Goal: Information Seeking & Learning: Learn about a topic

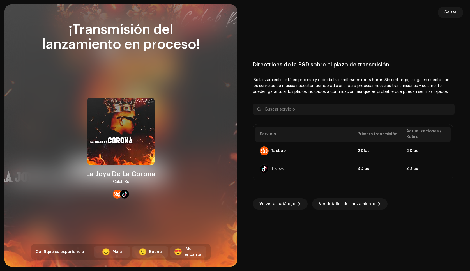
scroll to position [483, 0]
drag, startPoint x: 453, startPoint y: 12, endPoint x: 55, endPoint y: 27, distance: 398.2
click at [453, 12] on span "Saltar" at bounding box center [451, 12] width 12 height 11
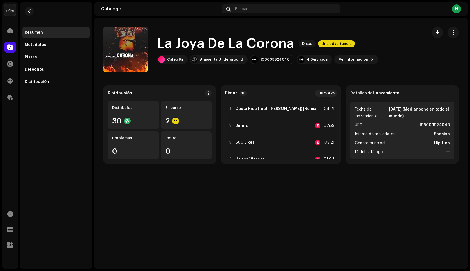
drag, startPoint x: 10, startPoint y: 41, endPoint x: 10, endPoint y: 45, distance: 4.5
click at [10, 41] on div "Catálogo" at bounding box center [10, 47] width 16 height 16
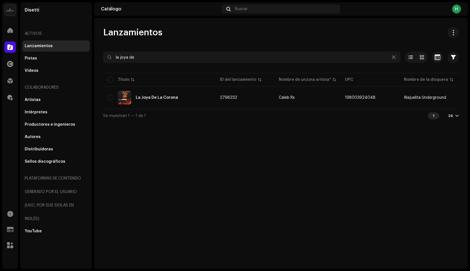
click at [11, 45] on span at bounding box center [10, 47] width 6 height 4
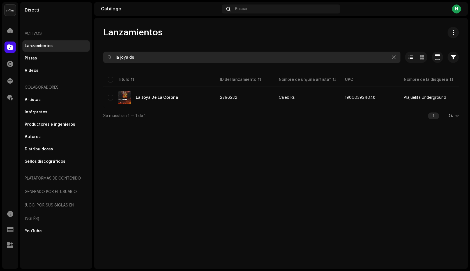
click at [131, 55] on input "la joya de" at bounding box center [251, 57] width 297 height 11
type input "alta"
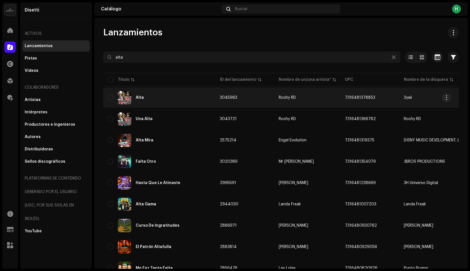
click at [138, 98] on div "Alta" at bounding box center [140, 98] width 8 height 4
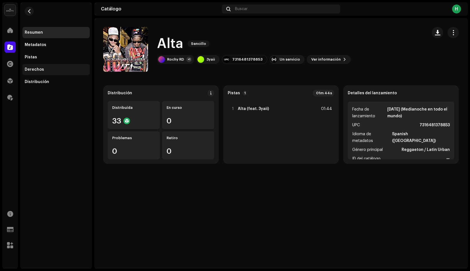
click at [38, 73] on div "Derechos" at bounding box center [55, 69] width 67 height 11
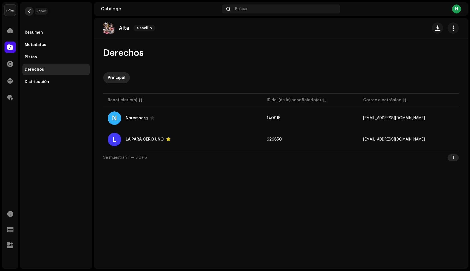
click at [31, 10] on button "button" at bounding box center [29, 11] width 9 height 9
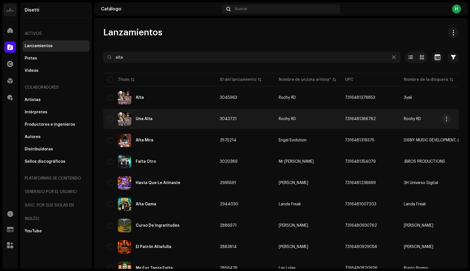
click at [180, 124] on div "Una Alta" at bounding box center [159, 118] width 103 height 13
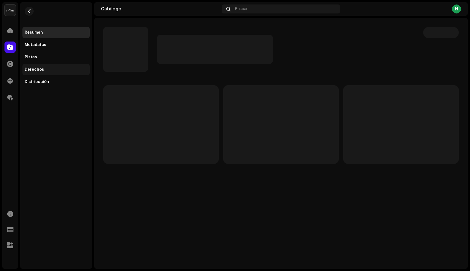
click at [39, 72] on div "Derechos" at bounding box center [55, 69] width 67 height 11
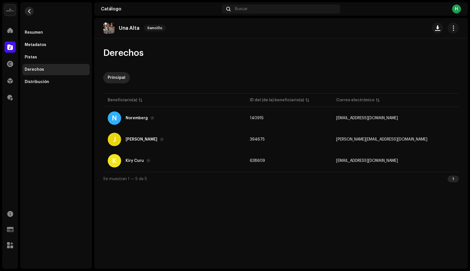
click at [29, 12] on span "button" at bounding box center [29, 11] width 4 height 4
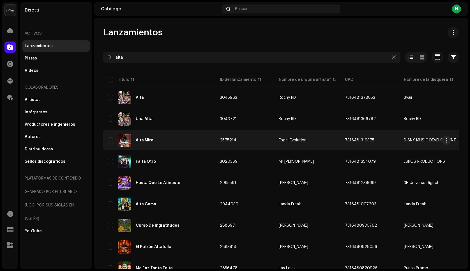
click at [167, 144] on div "[PERSON_NAME]" at bounding box center [159, 140] width 103 height 13
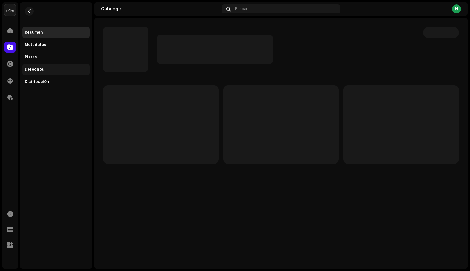
click at [41, 68] on div "Derechos" at bounding box center [34, 69] width 19 height 4
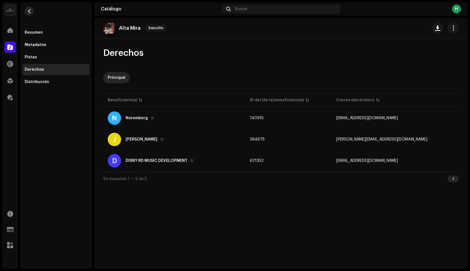
click at [32, 11] on button "button" at bounding box center [29, 11] width 9 height 9
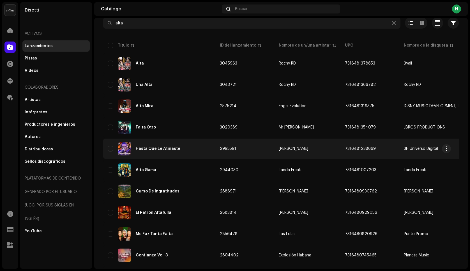
scroll to position [27, 0]
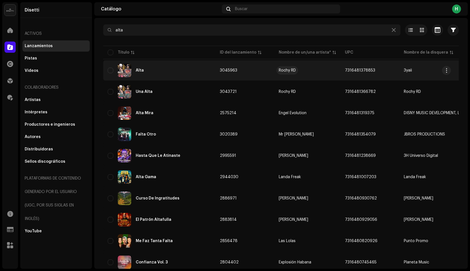
click at [286, 71] on div "Rochy RD" at bounding box center [287, 70] width 17 height 4
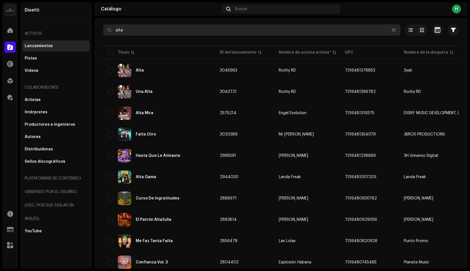
click at [160, 30] on input "alta" at bounding box center [251, 29] width 297 height 11
paste input "No Quiero Amigos Nuevos - Caleb Rs"
drag, startPoint x: 168, startPoint y: 30, endPoint x: 204, endPoint y: 28, distance: 36.0
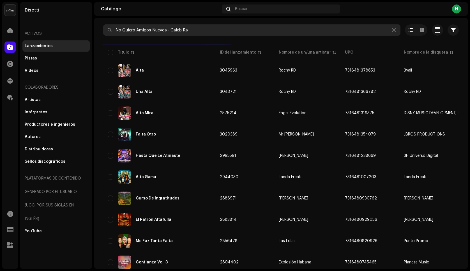
click at [204, 28] on input "No Quiero Amigos Nuevos - Caleb Rs" at bounding box center [251, 29] width 297 height 11
type input "No Quiero Amigos Nuevos"
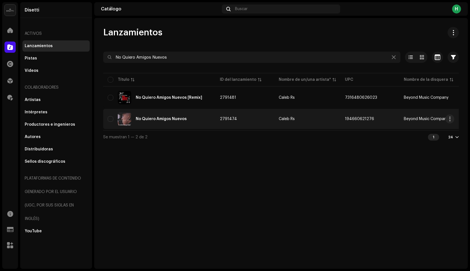
click at [191, 121] on div "No Quiero Amigos Nuevos" at bounding box center [159, 118] width 103 height 13
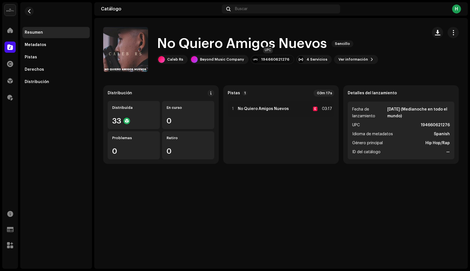
click at [263, 60] on div "194660621276" at bounding box center [275, 59] width 28 height 4
copy div "194660621276"
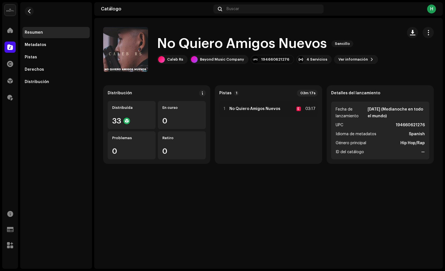
drag, startPoint x: 17, startPoint y: 44, endPoint x: 10, endPoint y: 46, distance: 6.7
click at [15, 44] on div "Catálogo" at bounding box center [10, 47] width 16 height 16
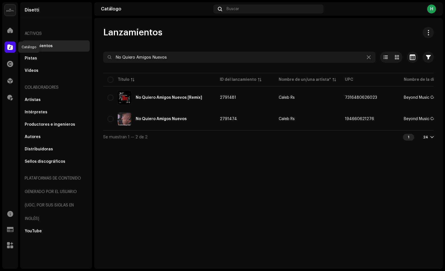
drag, startPoint x: 10, startPoint y: 46, endPoint x: 113, endPoint y: 45, distance: 102.1
click at [11, 46] on span at bounding box center [10, 47] width 6 height 4
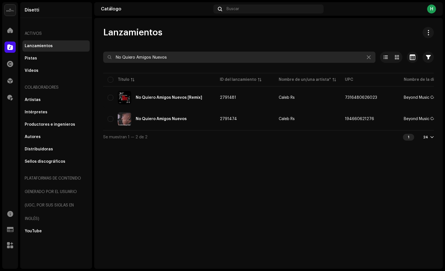
click at [160, 54] on input "No Quiero Amigos Nuevos" at bounding box center [239, 57] width 272 height 11
type input "alta"
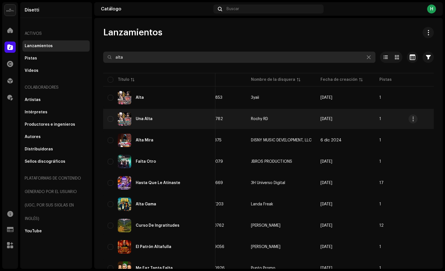
scroll to position [0, 143]
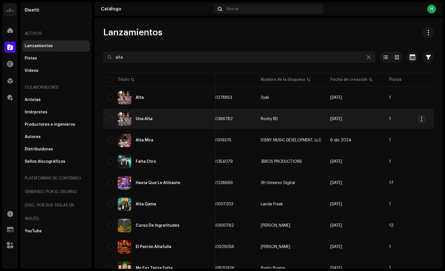
click at [281, 121] on td "Rochy RD" at bounding box center [291, 119] width 70 height 20
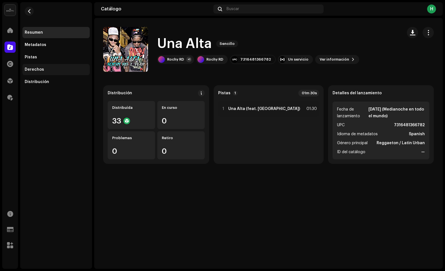
click at [40, 70] on div "Derechos" at bounding box center [34, 69] width 19 height 4
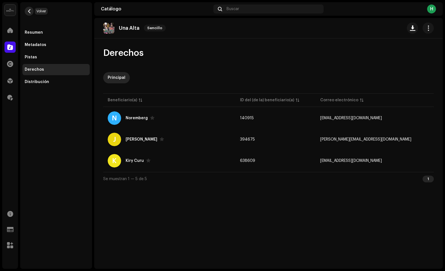
click at [29, 11] on span "button" at bounding box center [29, 11] width 4 height 4
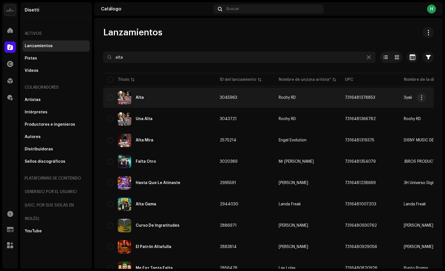
click at [158, 100] on div "Alta" at bounding box center [159, 97] width 103 height 13
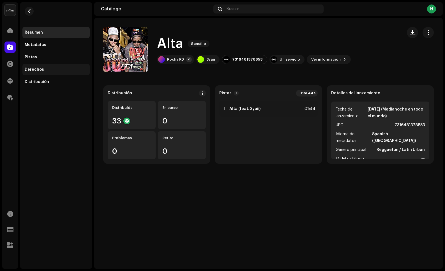
click at [43, 68] on div "Derechos" at bounding box center [56, 69] width 63 height 4
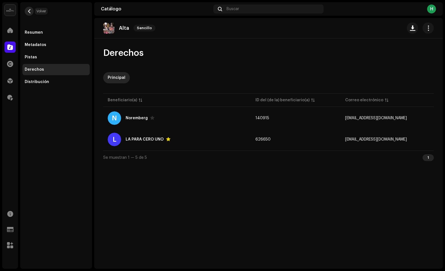
click at [25, 10] on button "button" at bounding box center [29, 11] width 9 height 9
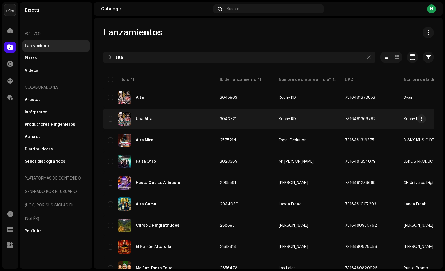
click at [157, 122] on div "Una Alta" at bounding box center [159, 118] width 103 height 13
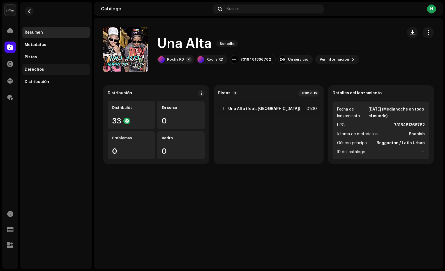
click at [45, 72] on div "Derechos" at bounding box center [55, 69] width 67 height 11
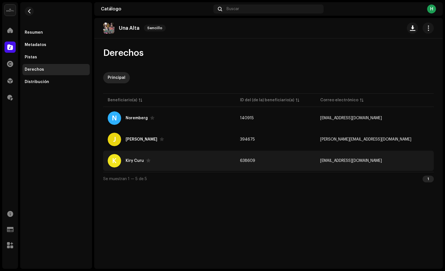
click at [211, 156] on div "K Kiry Curu" at bounding box center [169, 160] width 123 height 13
click at [131, 160] on div "Kiry Curu" at bounding box center [135, 161] width 18 height 4
click at [131, 161] on div "Kiry Curu" at bounding box center [135, 161] width 18 height 4
drag, startPoint x: 344, startPoint y: 167, endPoint x: 348, endPoint y: 166, distance: 4.8
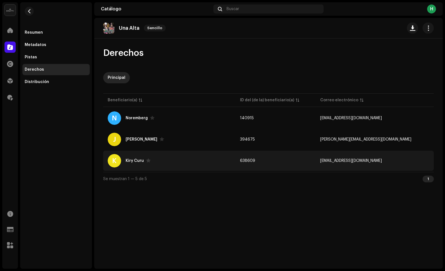
click at [316, 167] on td "638609" at bounding box center [276, 161] width 80 height 20
click at [370, 163] on td "[EMAIL_ADDRESS][DOMAIN_NAME]" at bounding box center [375, 161] width 118 height 20
drag, startPoint x: 327, startPoint y: 160, endPoint x: 296, endPoint y: 157, distance: 31.5
click at [316, 159] on td "638609" at bounding box center [276, 161] width 80 height 20
drag, startPoint x: 275, startPoint y: 158, endPoint x: 231, endPoint y: 156, distance: 44.1
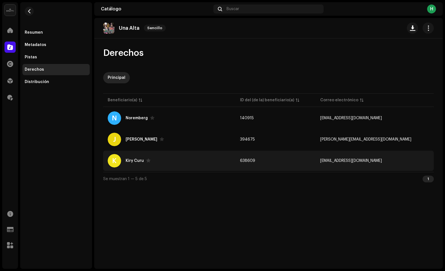
click at [275, 158] on td "638609" at bounding box center [276, 161] width 80 height 20
drag, startPoint x: 227, startPoint y: 156, endPoint x: 211, endPoint y: 155, distance: 16.0
click at [226, 156] on div "K Kiry Curu" at bounding box center [169, 160] width 123 height 13
drag, startPoint x: 195, startPoint y: 155, endPoint x: 156, endPoint y: 154, distance: 39.3
click at [190, 155] on div "K Kiry Curu" at bounding box center [169, 160] width 123 height 13
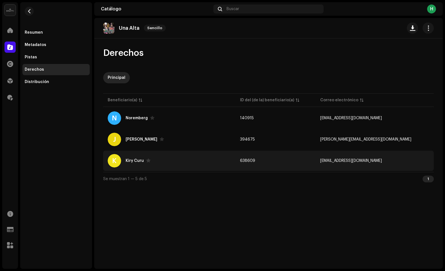
click at [138, 163] on div "K Kiry Curu" at bounding box center [169, 160] width 123 height 13
drag, startPoint x: 189, startPoint y: 167, endPoint x: 194, endPoint y: 166, distance: 4.9
click at [191, 167] on div "K Kiry Curu" at bounding box center [169, 160] width 123 height 13
drag, startPoint x: 261, startPoint y: 158, endPoint x: 315, endPoint y: 162, distance: 53.8
click at [264, 158] on tr "K Kiry Curu 638609 kirycururap@gmail.com" at bounding box center [268, 161] width 331 height 20
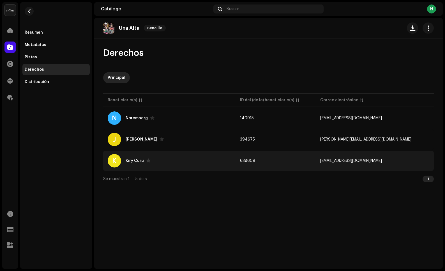
drag, startPoint x: 334, startPoint y: 163, endPoint x: 361, endPoint y: 166, distance: 28.0
click at [316, 164] on td "638609" at bounding box center [276, 161] width 80 height 20
drag, startPoint x: 382, startPoint y: 166, endPoint x: 389, endPoint y: 164, distance: 7.7
click at [383, 166] on td "[EMAIL_ADDRESS][DOMAIN_NAME]" at bounding box center [375, 161] width 118 height 20
click at [131, 159] on div "Kiry Curu" at bounding box center [138, 161] width 25 height 4
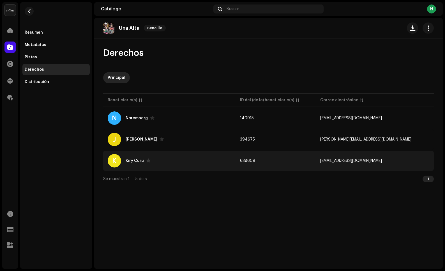
click at [218, 155] on div "K Kiry Curu" at bounding box center [169, 160] width 123 height 13
drag, startPoint x: 309, startPoint y: 159, endPoint x: 346, endPoint y: 160, distance: 37.1
click at [312, 159] on td "638609" at bounding box center [276, 161] width 80 height 20
drag, startPoint x: 373, startPoint y: 161, endPoint x: 383, endPoint y: 160, distance: 9.8
click at [380, 160] on span "[EMAIL_ADDRESS][DOMAIN_NAME]" at bounding box center [351, 161] width 62 height 4
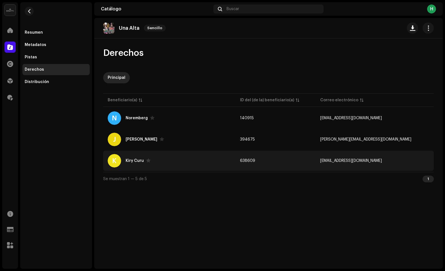
click at [382, 160] on span "[EMAIL_ADDRESS][DOMAIN_NAME]" at bounding box center [351, 161] width 62 height 4
drag, startPoint x: 340, startPoint y: 161, endPoint x: 326, endPoint y: 159, distance: 13.8
click at [316, 160] on td "638609" at bounding box center [276, 161] width 80 height 20
drag, startPoint x: 233, startPoint y: 161, endPoint x: 182, endPoint y: 160, distance: 51.7
click at [230, 161] on div "K Kiry Curu" at bounding box center [169, 160] width 123 height 13
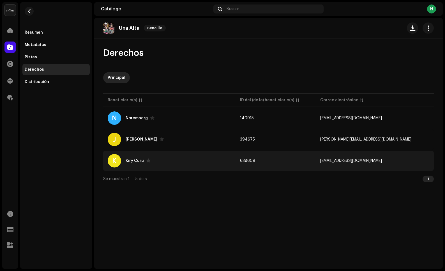
click at [110, 159] on div "K" at bounding box center [114, 160] width 13 height 13
click at [128, 160] on div "Kiry Curu" at bounding box center [135, 161] width 18 height 4
click at [182, 161] on div "K Kiry Curu" at bounding box center [169, 160] width 123 height 13
drag, startPoint x: 202, startPoint y: 161, endPoint x: 222, endPoint y: 162, distance: 20.2
click at [202, 161] on div "K Kiry Curu" at bounding box center [169, 160] width 123 height 13
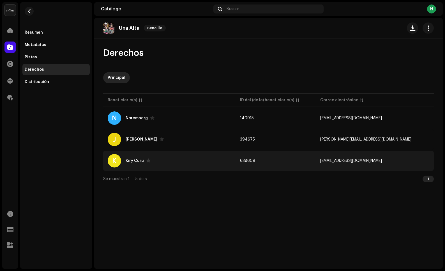
drag, startPoint x: 259, startPoint y: 166, endPoint x: 283, endPoint y: 164, distance: 24.8
click at [236, 166] on td "K Kiry Curu" at bounding box center [169, 161] width 132 height 20
drag, startPoint x: 307, startPoint y: 162, endPoint x: 320, endPoint y: 160, distance: 12.5
click at [308, 162] on td "638609" at bounding box center [276, 161] width 80 height 20
drag, startPoint x: 357, startPoint y: 156, endPoint x: 381, endPoint y: 158, distance: 24.5
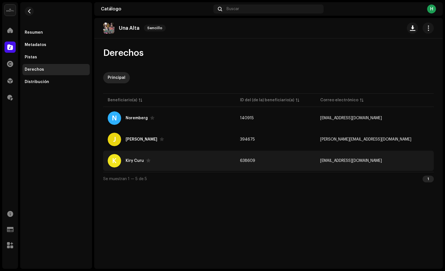
click at [359, 156] on td "[EMAIL_ADDRESS][DOMAIN_NAME]" at bounding box center [375, 161] width 118 height 20
click at [383, 158] on td "[EMAIL_ADDRESS][DOMAIN_NAME]" at bounding box center [375, 161] width 118 height 20
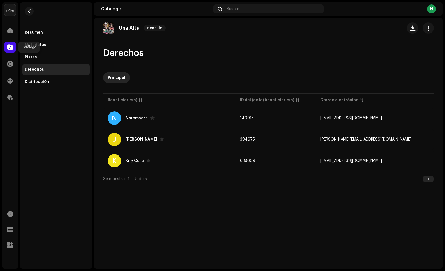
click at [12, 48] on span at bounding box center [10, 47] width 6 height 4
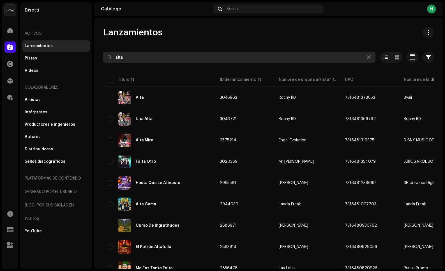
click at [138, 54] on input "alta" at bounding box center [239, 57] width 272 height 11
paste input "La Joya De La Corona Caleb Rs"
drag, startPoint x: 159, startPoint y: 57, endPoint x: 184, endPoint y: 56, distance: 25.0
click at [183, 56] on input "La Joya De La Corona Caleb Rs" at bounding box center [239, 57] width 272 height 11
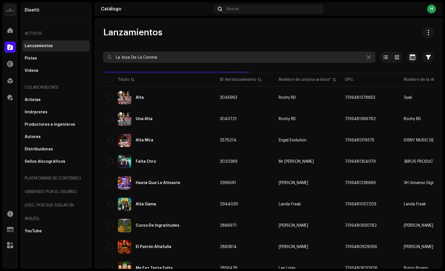
type input "La Joya De La Corona"
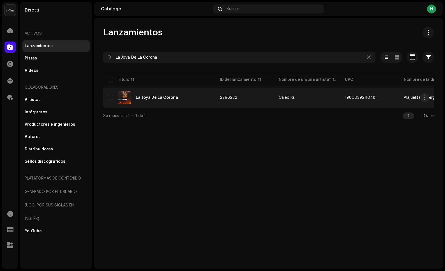
click at [156, 100] on div "La Joya De La Corona" at bounding box center [159, 97] width 103 height 13
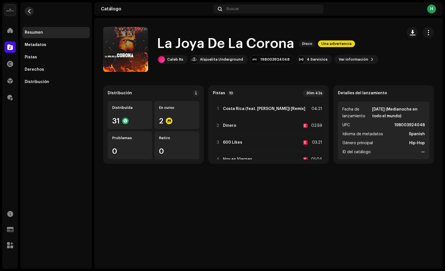
click at [30, 14] on button "button" at bounding box center [29, 11] width 9 height 9
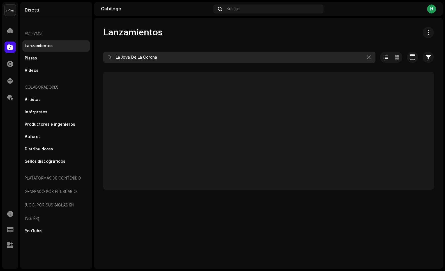
click at [161, 57] on input "La Joya De La Corona" at bounding box center [239, 57] width 272 height 11
paste input "Estilo Unico"
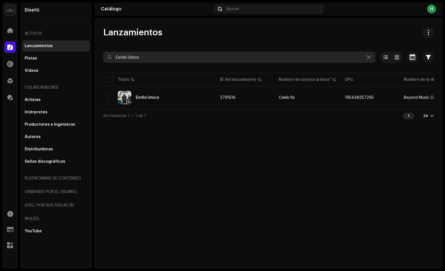
type input "Estilo Unico"
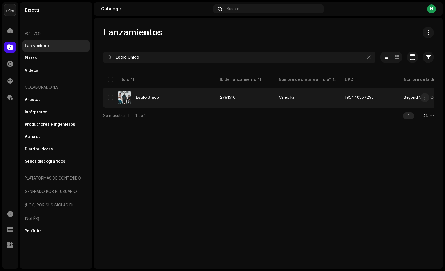
click at [169, 95] on div "Estilo Unico" at bounding box center [159, 97] width 103 height 13
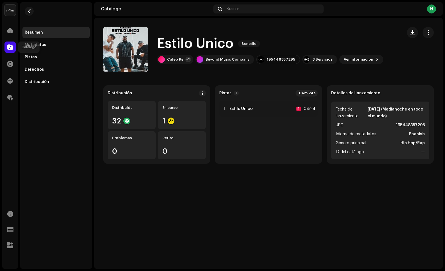
click at [9, 45] on span at bounding box center [10, 47] width 6 height 4
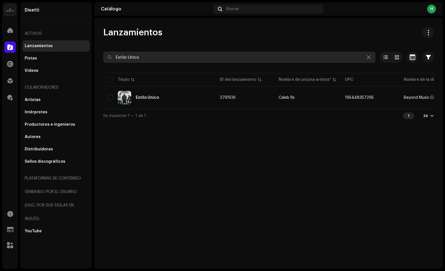
click at [159, 54] on input "Estilo Unico" at bounding box center [239, 57] width 272 height 11
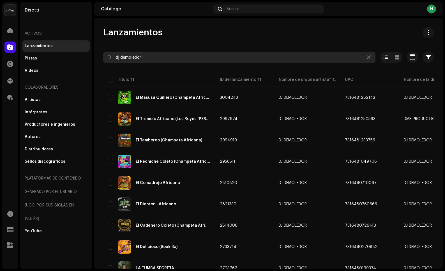
click at [154, 54] on input "dj demoledor" at bounding box center [239, 57] width 272 height 11
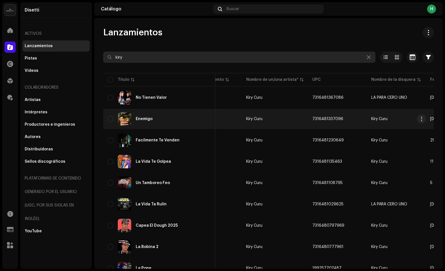
scroll to position [0, 28]
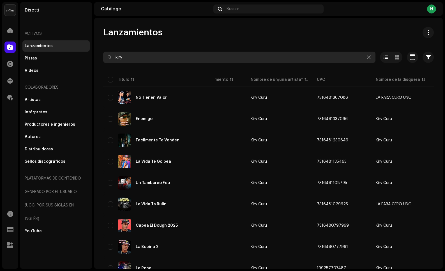
click at [181, 59] on input "kiry" at bounding box center [239, 57] width 272 height 11
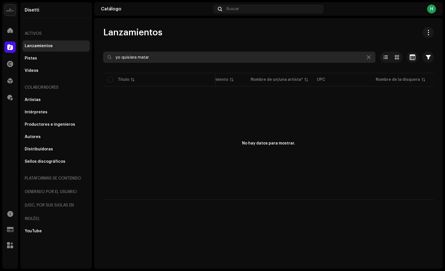
click at [191, 56] on input "yo quisiera matar" at bounding box center [239, 57] width 272 height 11
paste input "Digámonos Adiós"
type input "Digámonos Adiós"
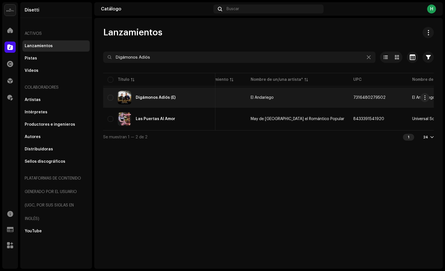
click at [163, 102] on div "Digámonos Adiós (E)" at bounding box center [159, 97] width 103 height 13
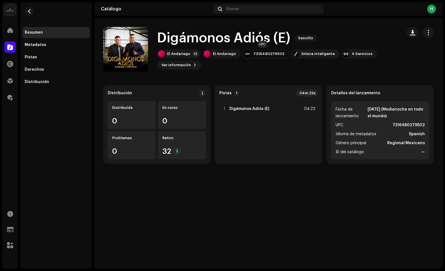
click at [265, 53] on div "7316480279502" at bounding box center [268, 54] width 31 height 4
copy div "7316480279502"
click at [188, 54] on div "El Andariego" at bounding box center [178, 54] width 23 height 4
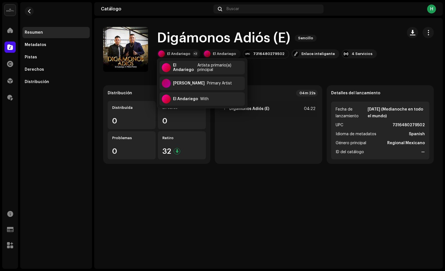
drag, startPoint x: 427, startPoint y: 32, endPoint x: 419, endPoint y: 41, distance: 12.0
click at [427, 32] on span "button" at bounding box center [428, 32] width 5 height 4
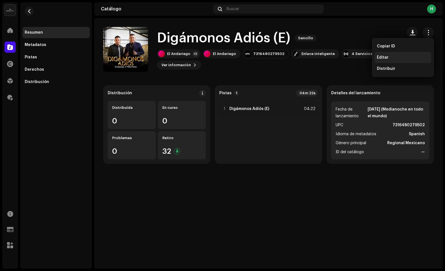
click at [396, 60] on div "Editar" at bounding box center [403, 57] width 57 height 11
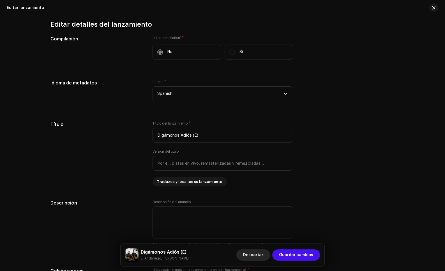
scroll to position [323, 0]
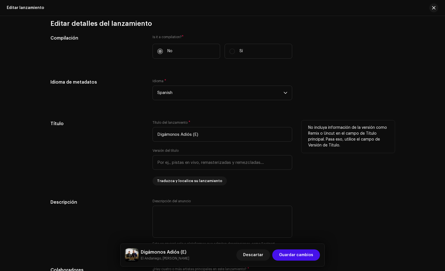
click at [208, 134] on input "Digámonos Adiós (E)" at bounding box center [223, 134] width 140 height 15
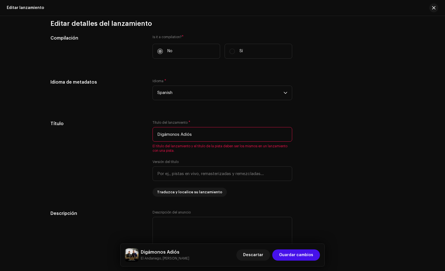
type input "Digámonos Adiós"
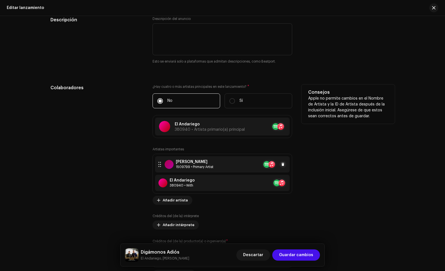
scroll to position [520, 0]
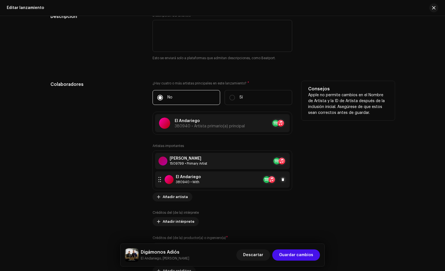
click at [277, 180] on div at bounding box center [274, 179] width 24 height 9
drag, startPoint x: 347, startPoint y: 160, endPoint x: 301, endPoint y: 174, distance: 47.1
click at [347, 160] on div "Actualizar artista importante Rol * Seleccionar rol Cancelar Actualizar" at bounding box center [222, 135] width 445 height 271
click at [284, 179] on button at bounding box center [283, 179] width 7 height 7
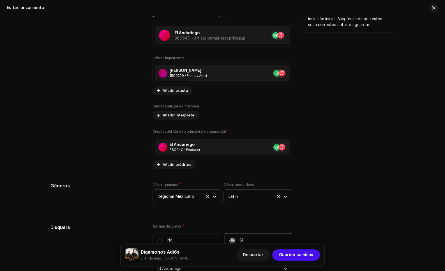
scroll to position [595, 0]
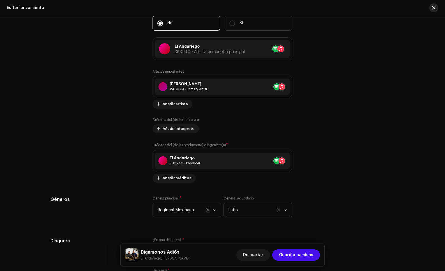
click at [437, 7] on button "button" at bounding box center [434, 7] width 9 height 9
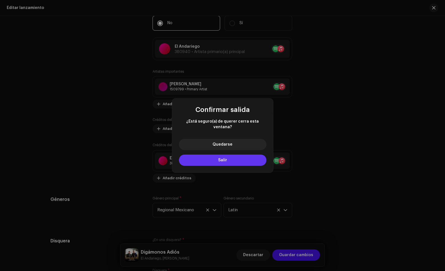
click at [253, 159] on button "Salir" at bounding box center [223, 160] width 88 height 11
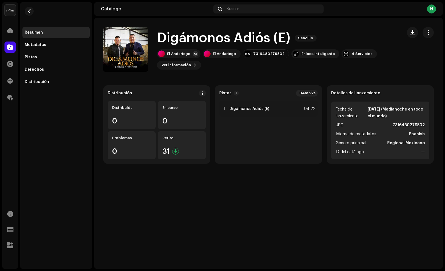
drag, startPoint x: 238, startPoint y: 215, endPoint x: 182, endPoint y: 191, distance: 61.7
click at [238, 214] on div "Digámonos Adiós (E) Sencillo Digámonos Adiós (E) Sencillo El Andariego +2 El An…" at bounding box center [268, 143] width 349 height 251
click at [8, 47] on span at bounding box center [10, 47] width 6 height 4
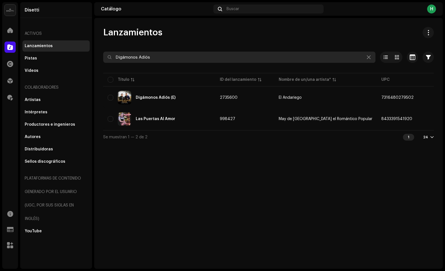
click at [156, 60] on input "Digámonos Adiós" at bounding box center [239, 57] width 272 height 11
paste input "Yuli Guerrero"
type input "Yuli Guerrero"
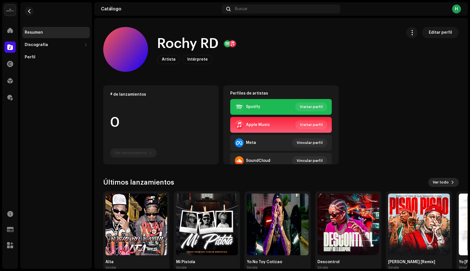
click at [433, 184] on span "Ver todo" at bounding box center [441, 182] width 16 height 11
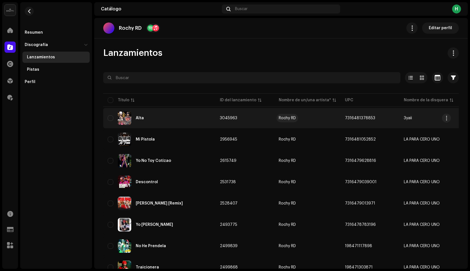
click at [290, 118] on div "Rochy RD" at bounding box center [287, 118] width 17 height 4
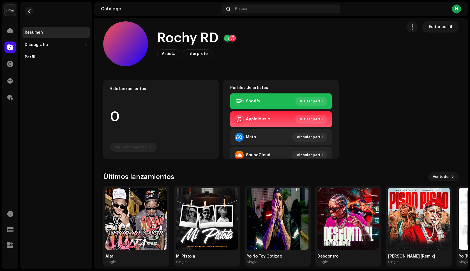
scroll to position [6, 0]
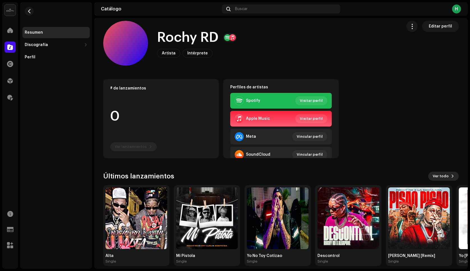
click at [437, 175] on span "Ver todo" at bounding box center [441, 176] width 16 height 11
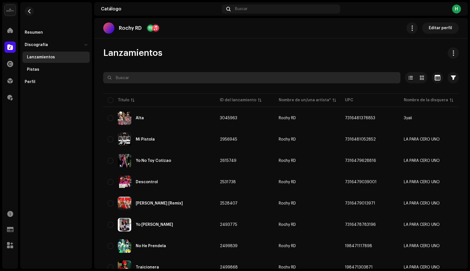
click at [165, 78] on input "text" at bounding box center [251, 77] width 297 height 11
type input "una alta"
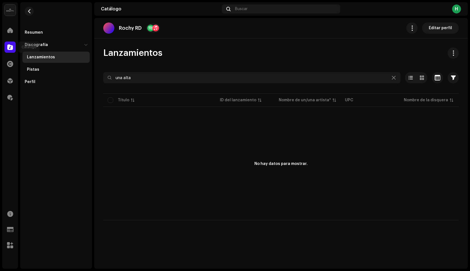
click at [12, 49] on span at bounding box center [10, 47] width 6 height 4
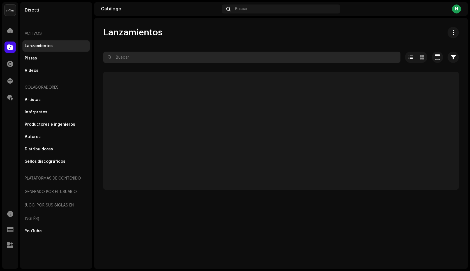
click at [157, 56] on input "text" at bounding box center [251, 57] width 297 height 11
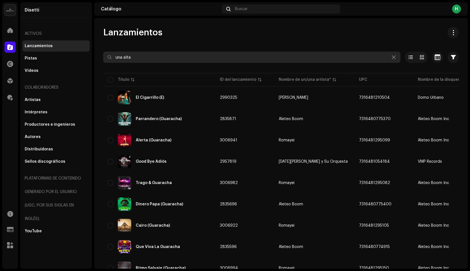
type input "una alta"
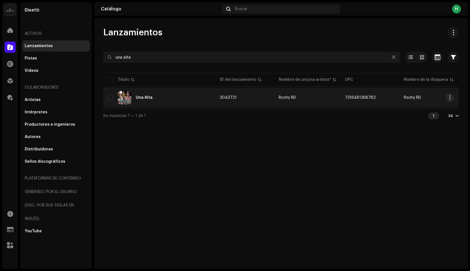
click at [149, 93] on div "Una Alta" at bounding box center [159, 97] width 103 height 13
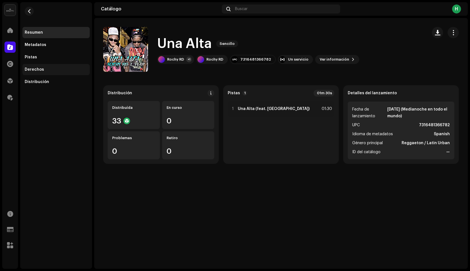
click at [35, 71] on div "Derechos" at bounding box center [34, 69] width 19 height 4
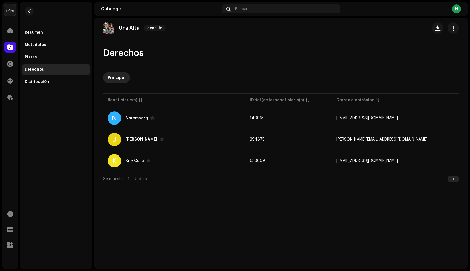
click at [157, 236] on div "Una Alta Sencillo Derechos Principal Beneficiario(a) ID del (de la) beneficiari…" at bounding box center [281, 143] width 374 height 251
click at [217, 231] on div "Una Alta Sencillo Derechos Principal Beneficiario(a) ID del (de la) beneficiari…" at bounding box center [281, 143] width 374 height 251
drag, startPoint x: 283, startPoint y: 213, endPoint x: 228, endPoint y: 231, distance: 57.7
click at [268, 220] on div "Una Alta Sencillo Derechos Principal Beneficiario(a) ID del (de la) beneficiari…" at bounding box center [281, 143] width 374 height 251
click at [30, 10] on span "button" at bounding box center [29, 11] width 4 height 4
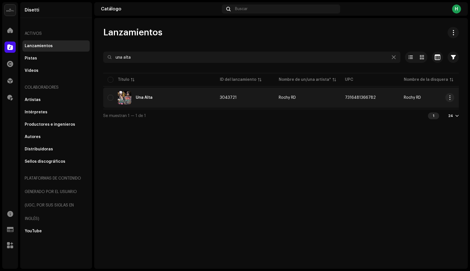
click at [298, 100] on td "Rochy RD" at bounding box center [307, 98] width 66 height 20
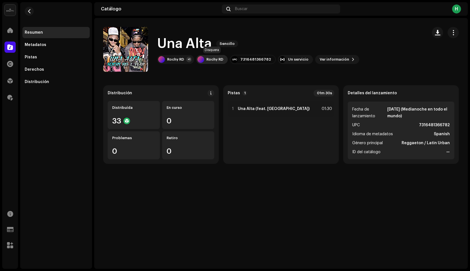
click at [210, 59] on div "Rochy RD" at bounding box center [215, 59] width 17 height 4
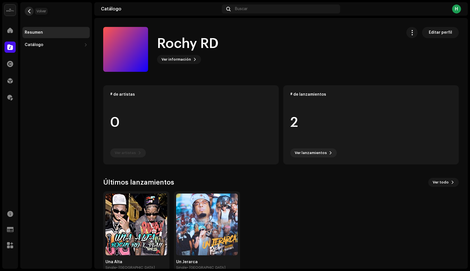
click at [29, 8] on button "button" at bounding box center [29, 11] width 9 height 9
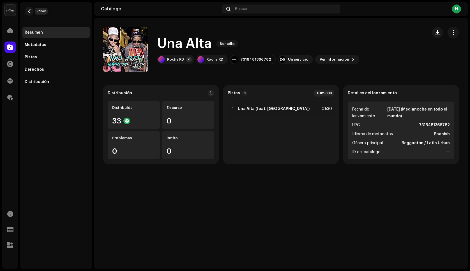
click at [29, 8] on button "button" at bounding box center [29, 11] width 9 height 9
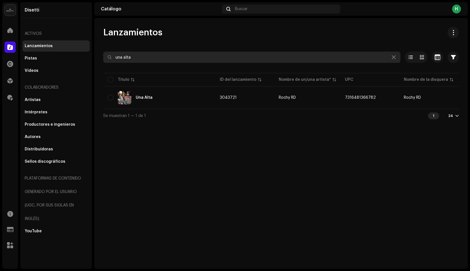
click at [174, 56] on input "una alta" at bounding box center [251, 57] width 297 height 11
drag, startPoint x: 124, startPoint y: 57, endPoint x: 90, endPoint y: 55, distance: 33.7
click at [92, 55] on div "Disetti Inicio Catálogo Derechos Distribución Regalías Recursos Formularios de …" at bounding box center [235, 135] width 470 height 271
type input "alta"
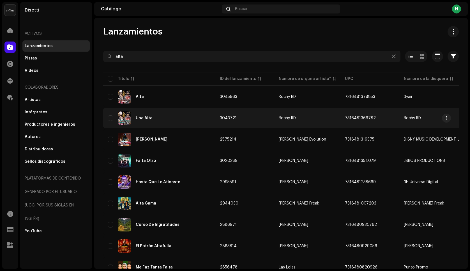
scroll to position [1, 0]
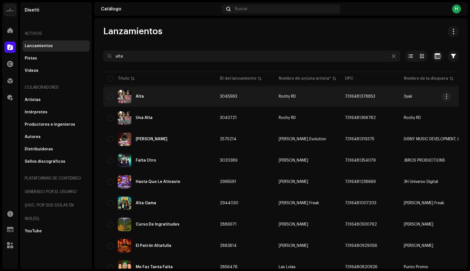
click at [186, 98] on div "Alta" at bounding box center [159, 96] width 103 height 13
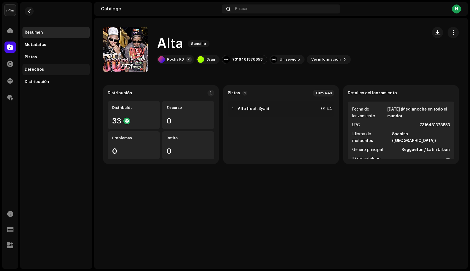
click at [33, 72] on div "Derechos" at bounding box center [34, 69] width 19 height 4
